Goal: Navigation & Orientation: Understand site structure

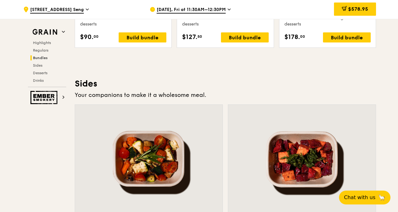
scroll to position [1413, 0]
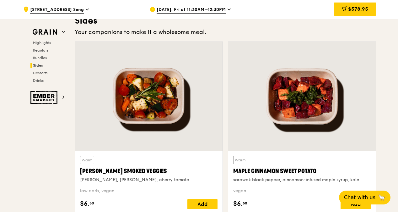
drag, startPoint x: 397, startPoint y: 115, endPoint x: 399, endPoint y: 27, distance: 87.9
click at [398, 28] on html "A Virtual Wedding Affair Plan the perfect celebration with us, all in a weekend…" at bounding box center [199, 28] width 398 height 2883
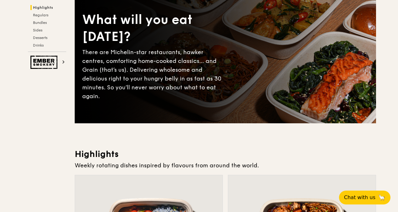
scroll to position [0, 0]
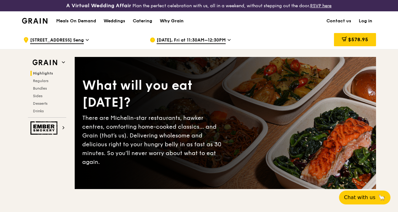
click at [175, 26] on div "Why Grain" at bounding box center [172, 21] width 24 height 19
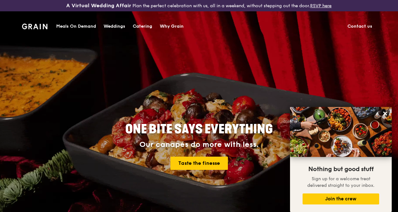
click at [77, 27] on div "Meals On Demand" at bounding box center [76, 26] width 40 height 19
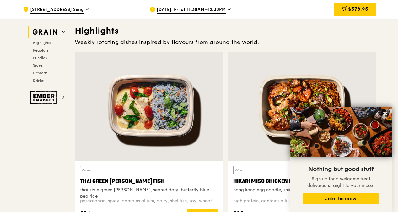
scroll to position [94, 0]
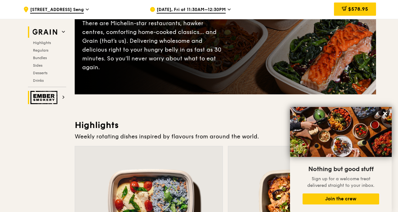
click at [50, 99] on img at bounding box center [44, 97] width 29 height 13
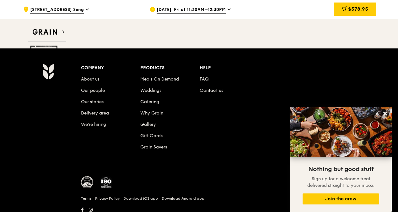
scroll to position [831, 0]
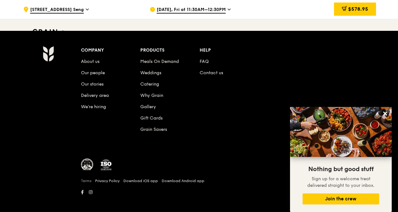
click at [89, 178] on link "Terms" at bounding box center [86, 180] width 10 height 5
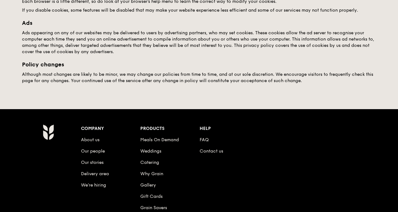
scroll to position [402, 0]
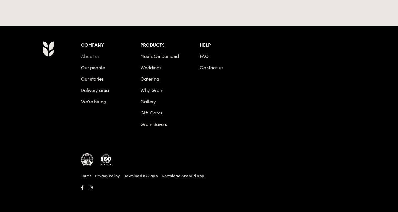
click at [90, 57] on link "About us" at bounding box center [90, 56] width 19 height 5
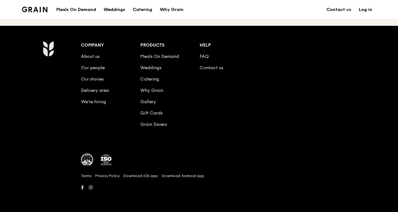
scroll to position [744, 0]
click at [101, 90] on link "Delivery area" at bounding box center [95, 90] width 28 height 5
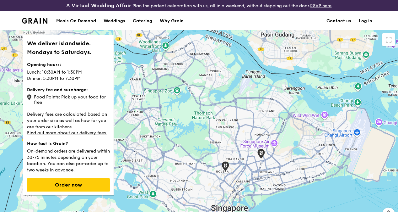
click at [74, 28] on div "Meals On Demand" at bounding box center [76, 21] width 40 height 19
